Goal: Navigation & Orientation: Understand site structure

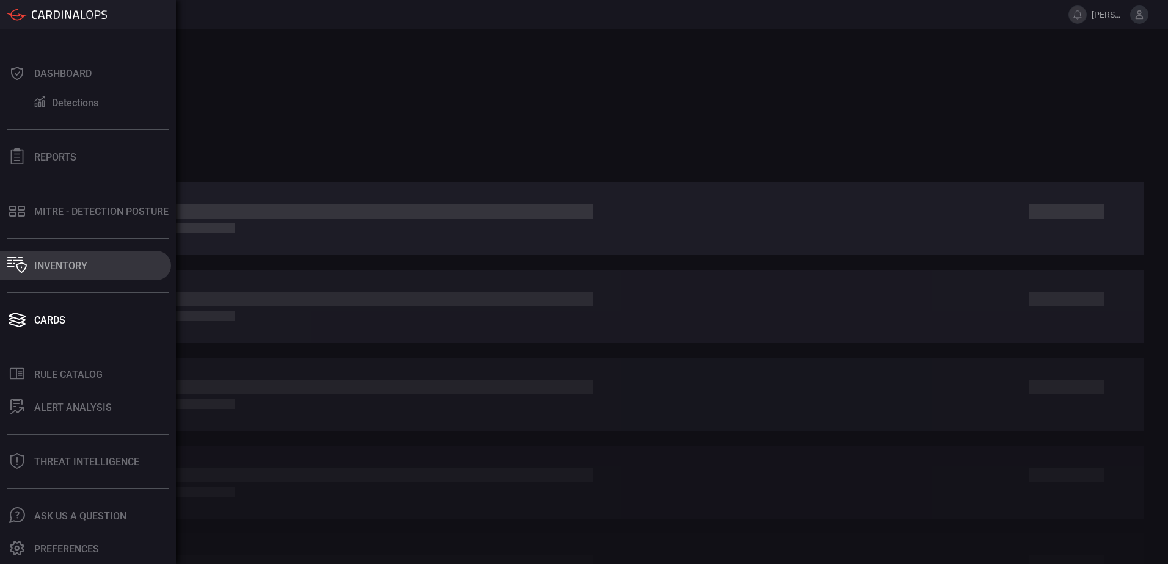
drag, startPoint x: 87, startPoint y: 267, endPoint x: 142, endPoint y: 272, distance: 55.2
click at [87, 267] on div "Inventory" at bounding box center [60, 266] width 53 height 12
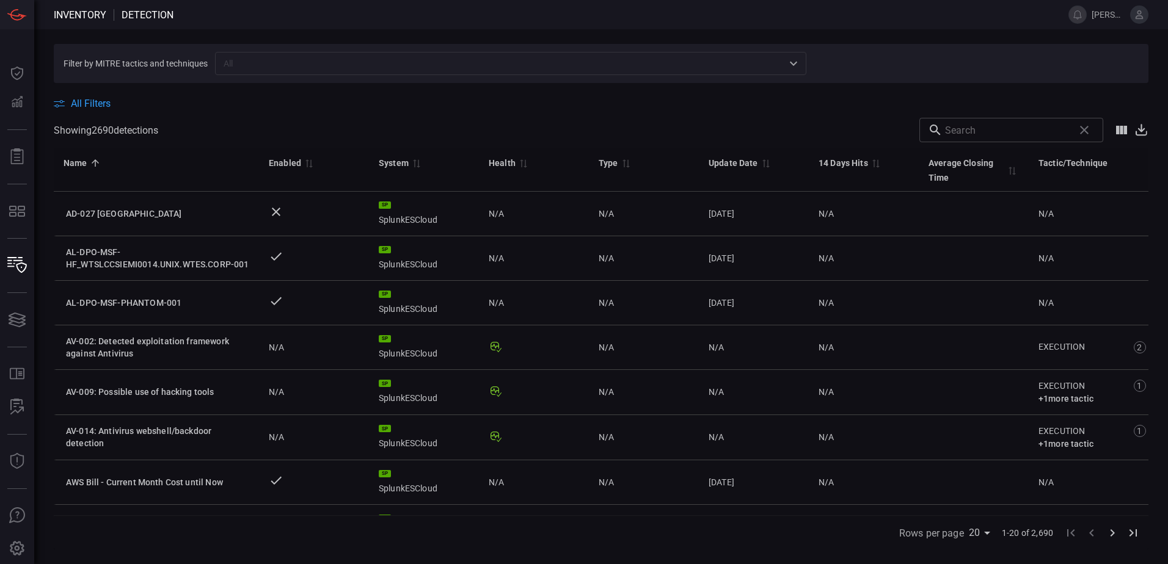
drag, startPoint x: 609, startPoint y: 27, endPoint x: 621, endPoint y: 25, distance: 11.8
click at [621, 25] on span at bounding box center [613, 14] width 880 height 29
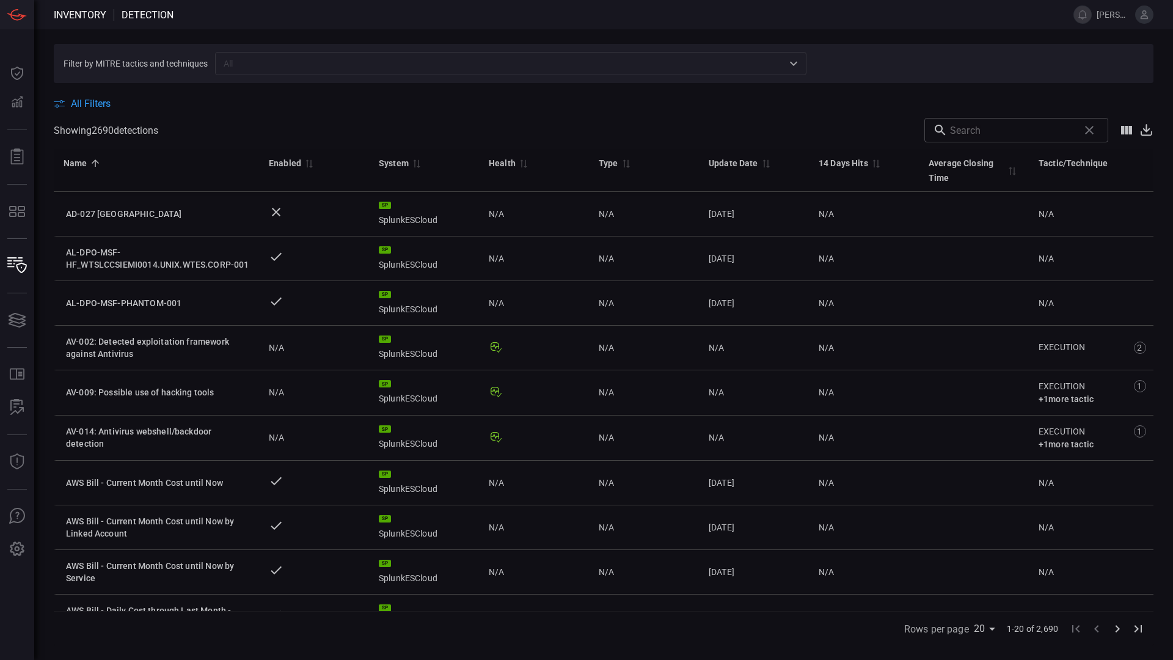
click at [935, 78] on section "Filter by MITRE tactics and techniques ​" at bounding box center [604, 63] width 1100 height 39
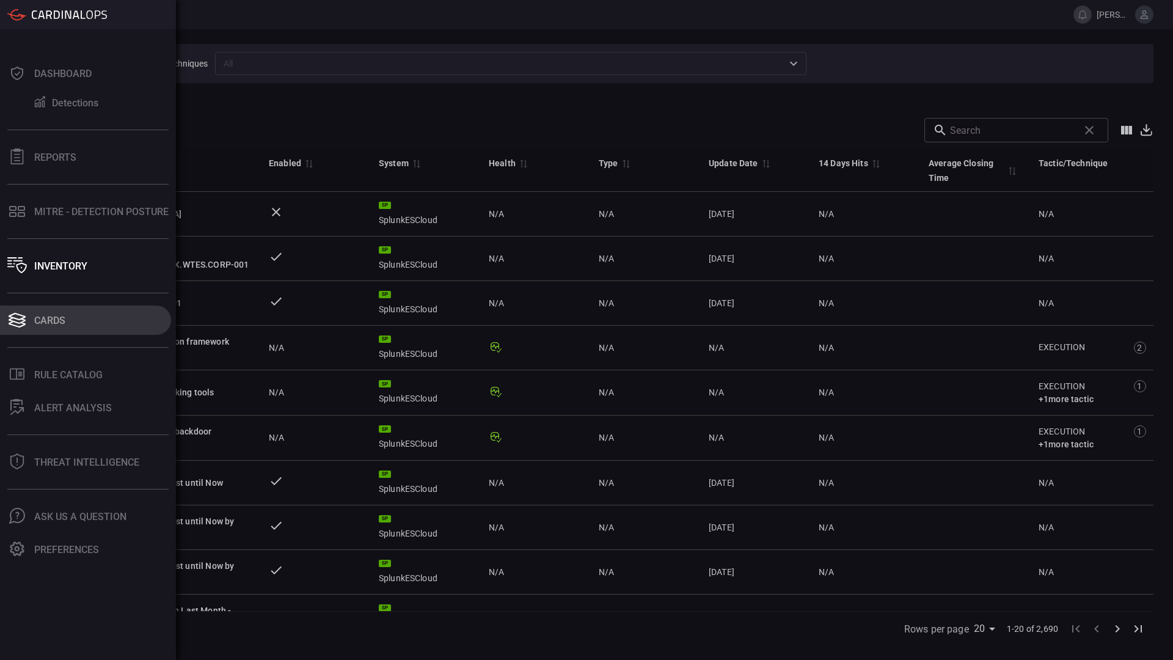
click at [20, 322] on icon at bounding box center [17, 320] width 20 height 17
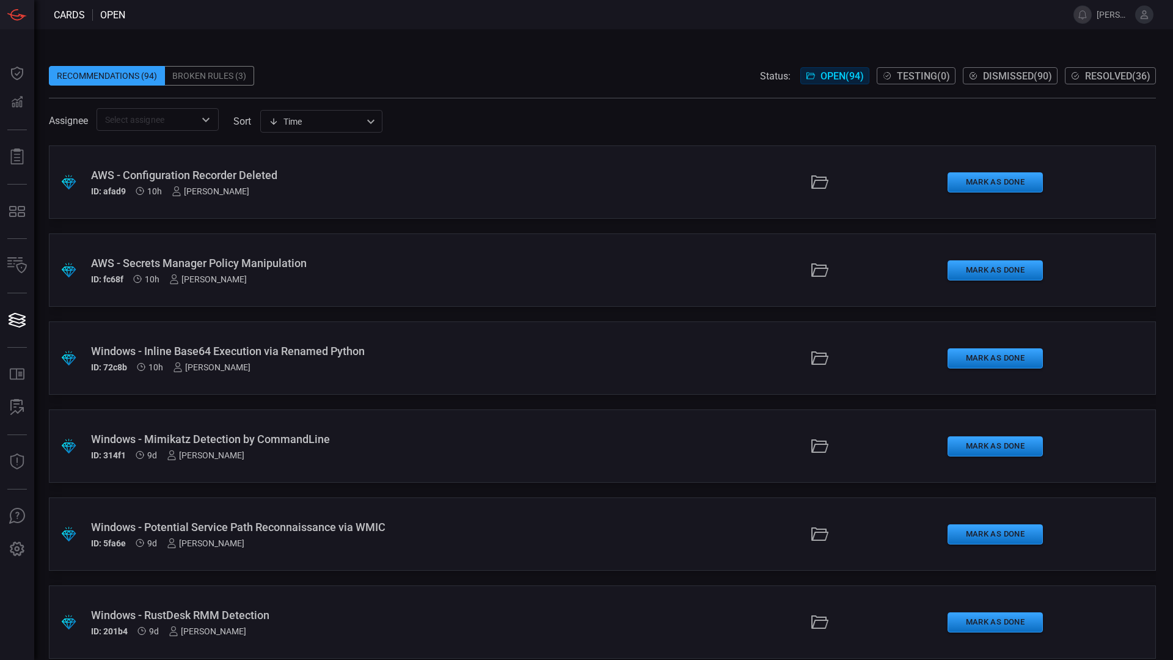
click at [345, 82] on div "Recommendations (94) Broken Rules (3) Status: Open ( 94 ) Testing ( 0 ) Dismiss…" at bounding box center [602, 76] width 1107 height 20
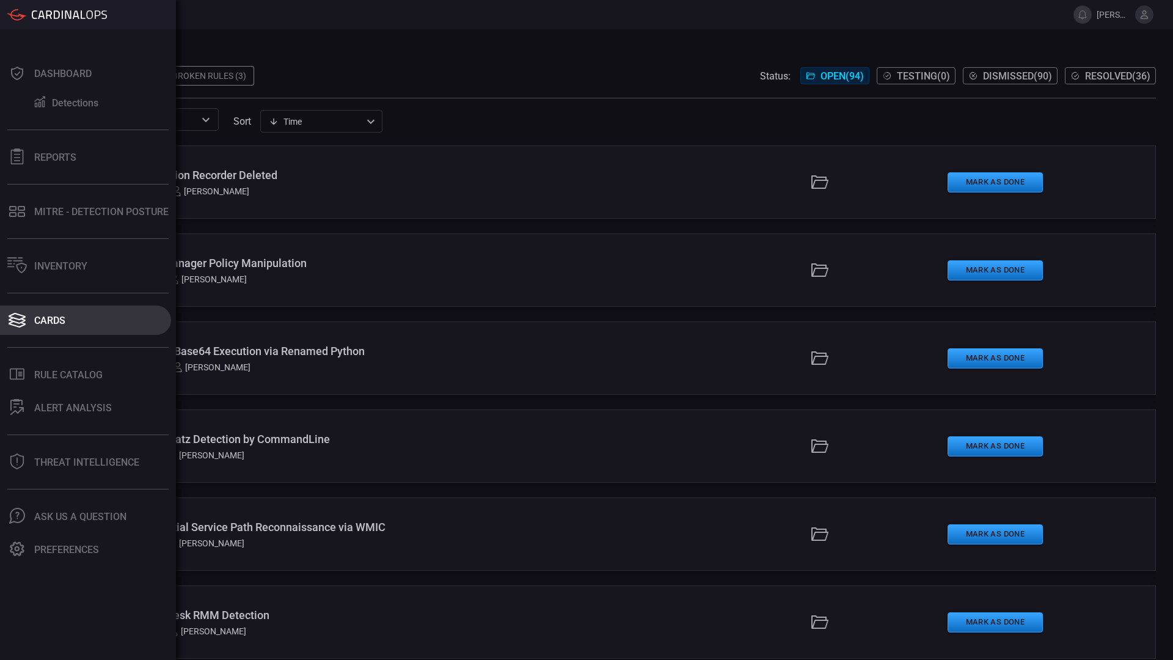
click at [51, 323] on div "Cards" at bounding box center [49, 321] width 31 height 12
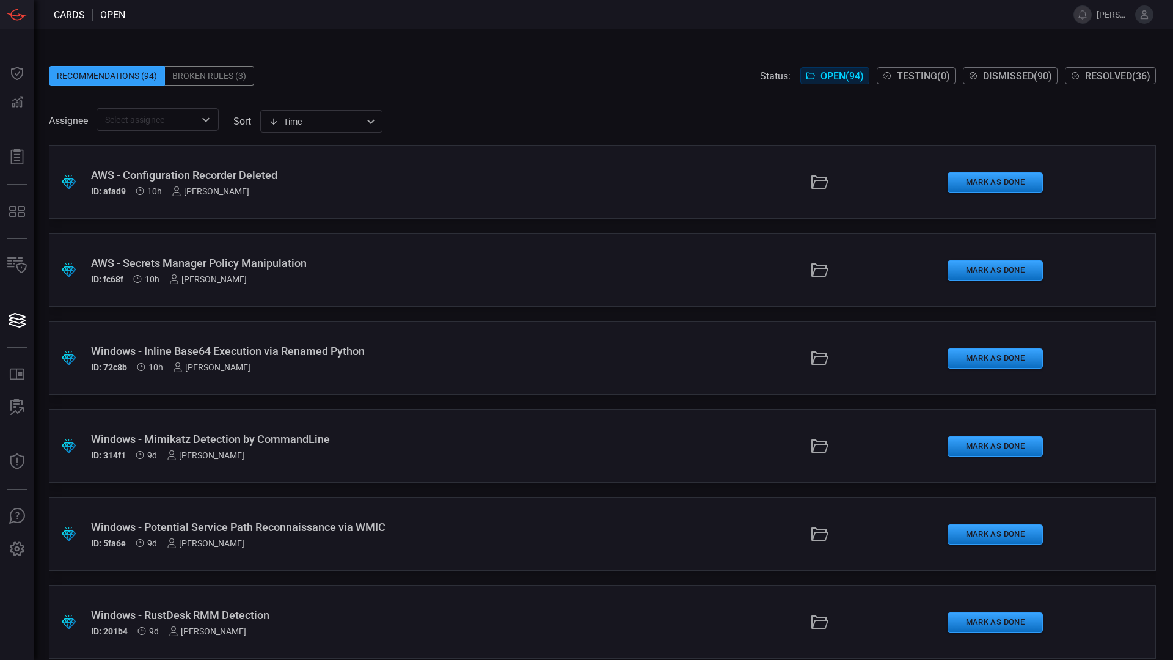
click at [418, 62] on span at bounding box center [602, 57] width 1107 height 18
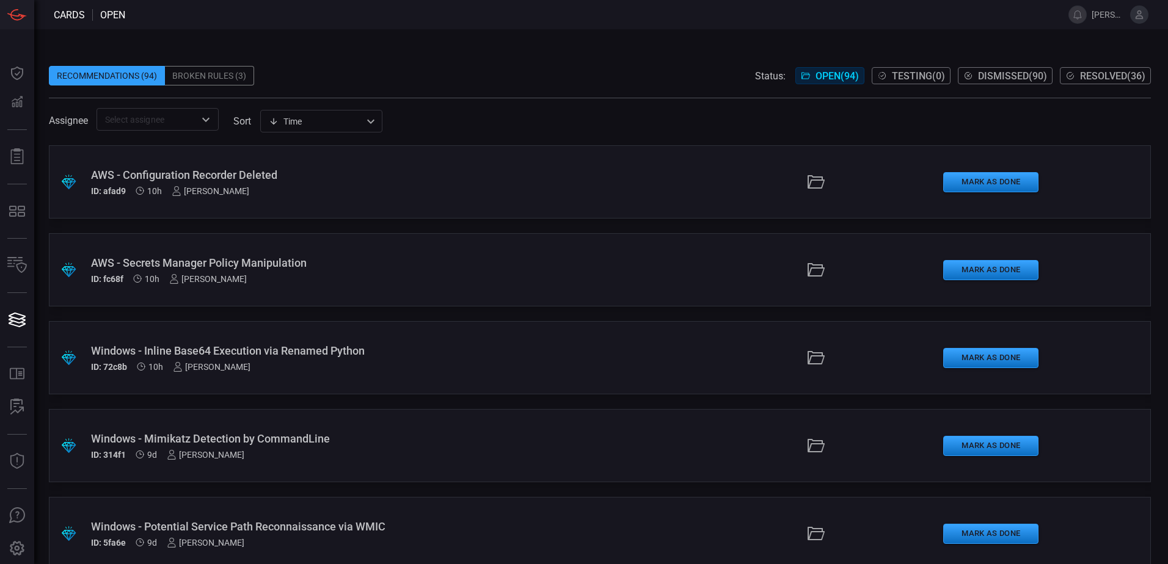
click at [943, 42] on div "Recommendations (94) Broken Rules (3) Status: Open ( 94 ) Testing ( 0 ) Dismiss…" at bounding box center [601, 296] width 1134 height 535
